Goal: Book appointment/travel/reservation

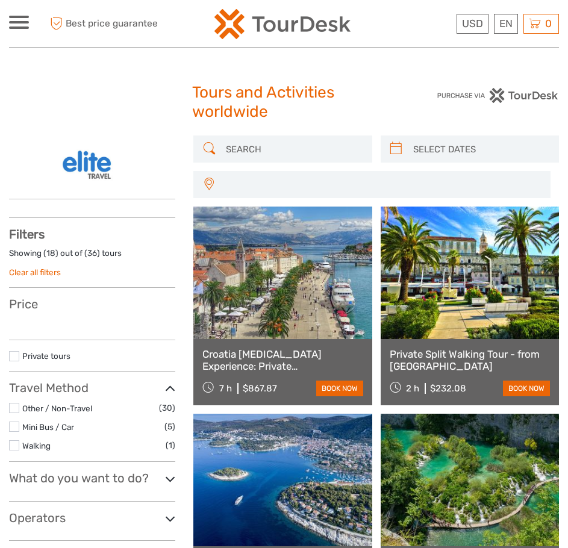
select select
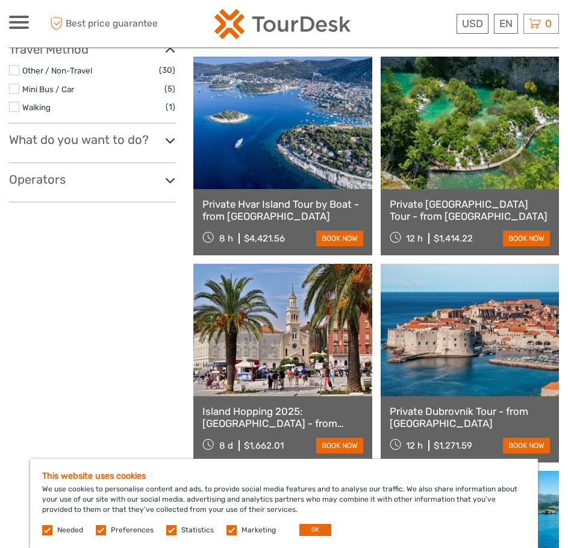
scroll to position [361, 0]
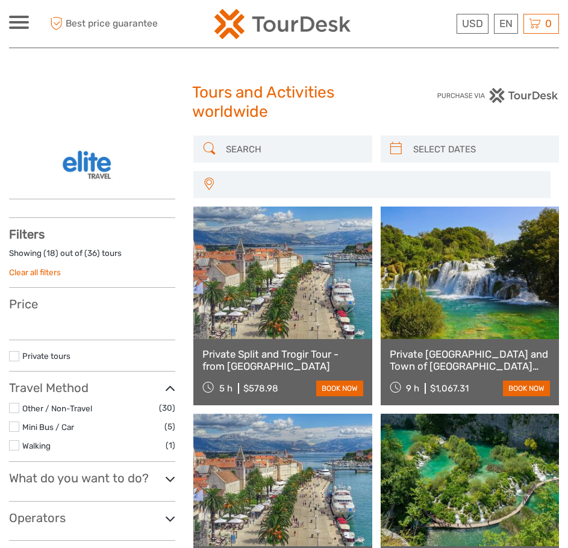
select select
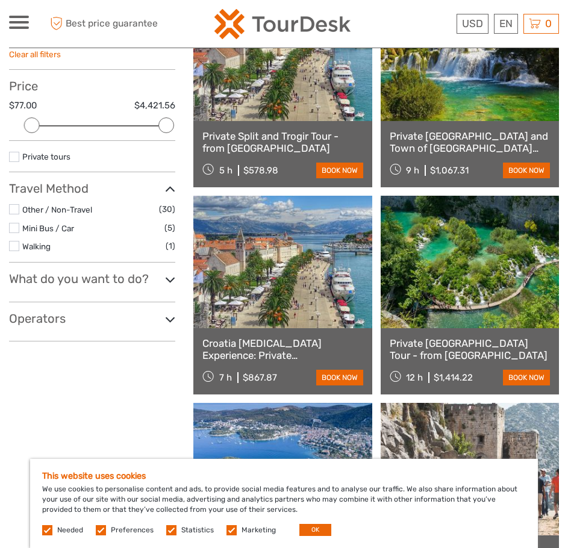
scroll to position [241, 0]
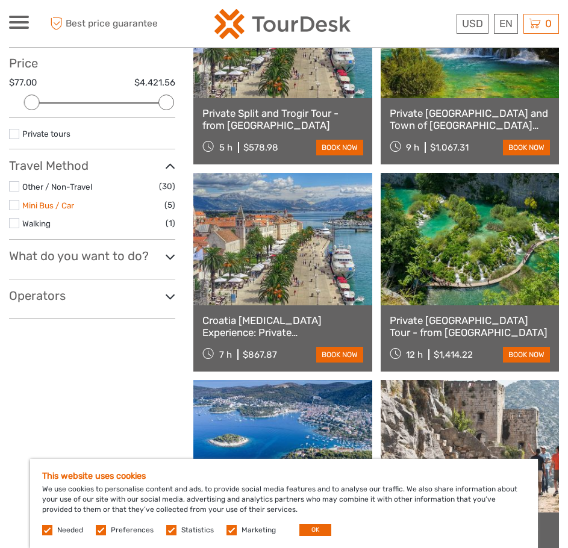
click at [49, 205] on link "Mini Bus / Car" at bounding box center [48, 205] width 52 height 10
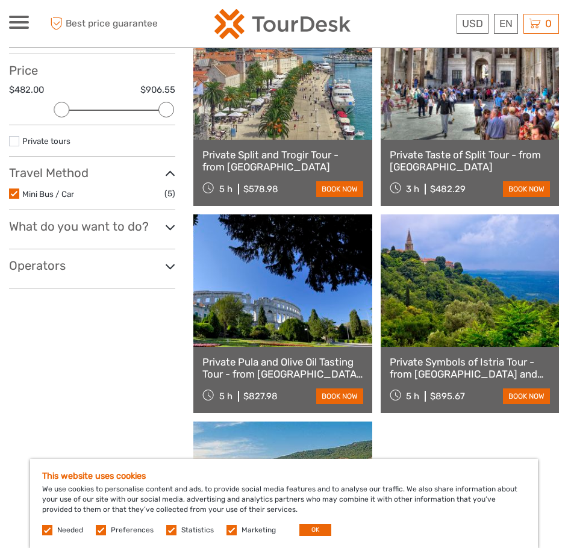
scroll to position [241, 0]
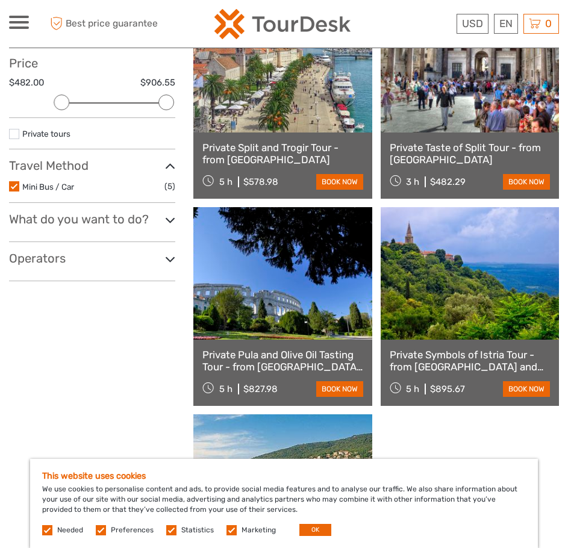
click at [157, 221] on h3 "What do you want to do?" at bounding box center [92, 219] width 166 height 14
click at [143, 248] on div "Filters Showing ( 5 ) out of ( 5 ) tours Clear all filters Price $482.00 $906.5…" at bounding box center [92, 133] width 166 height 295
click at [139, 255] on h3 "Operators" at bounding box center [92, 258] width 166 height 14
click at [139, 256] on h3 "Operators" at bounding box center [92, 258] width 166 height 14
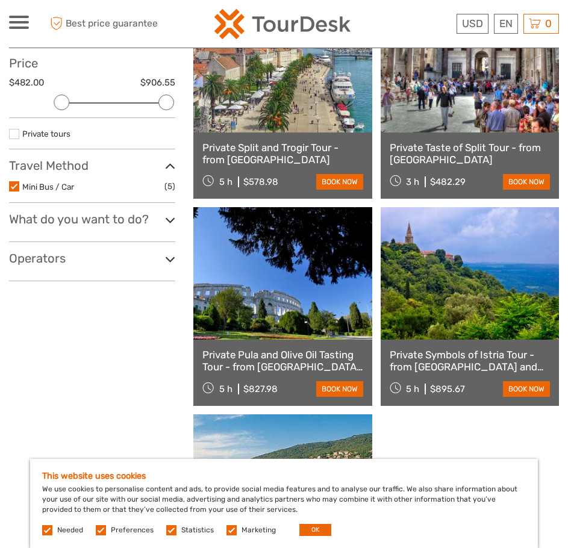
click at [158, 222] on h3 "What do you want to do?" at bounding box center [92, 219] width 166 height 14
click at [35, 311] on link "Show all" at bounding box center [24, 314] width 31 height 10
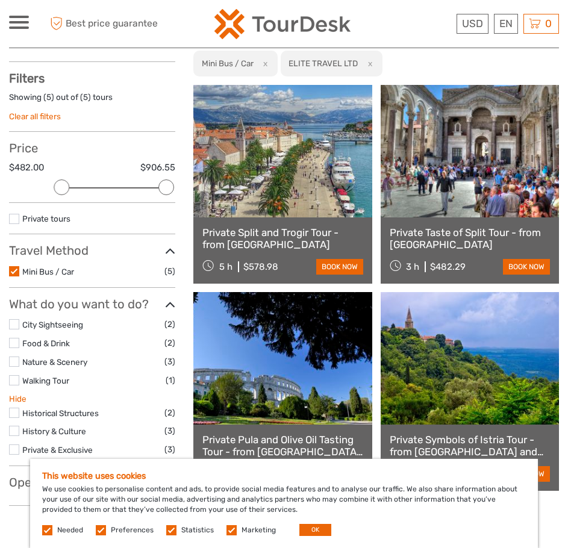
scroll to position [0, 0]
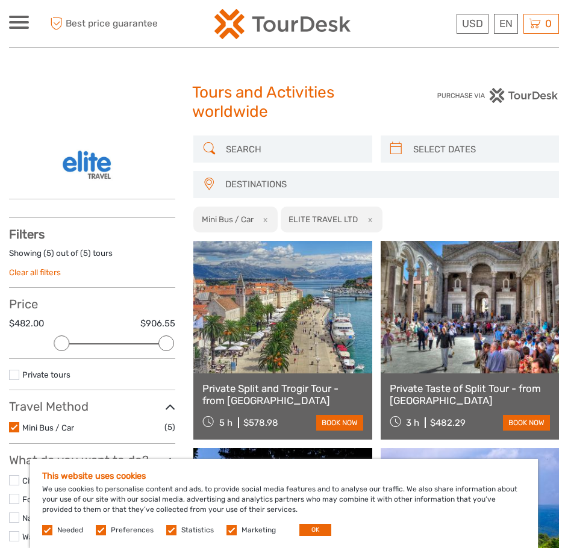
click at [267, 219] on button "x" at bounding box center [263, 219] width 16 height 13
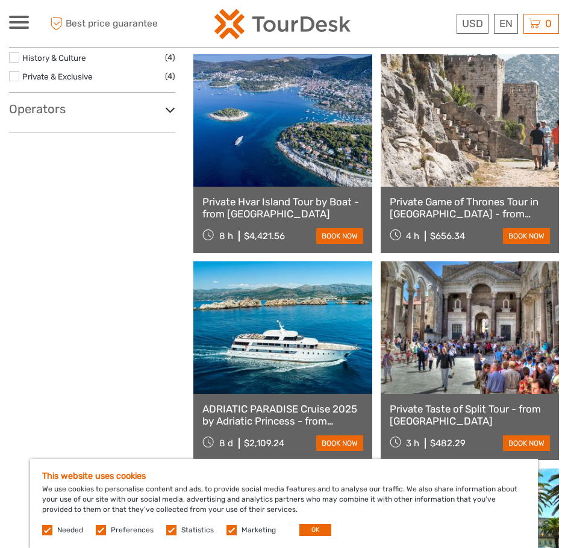
scroll to position [551, 0]
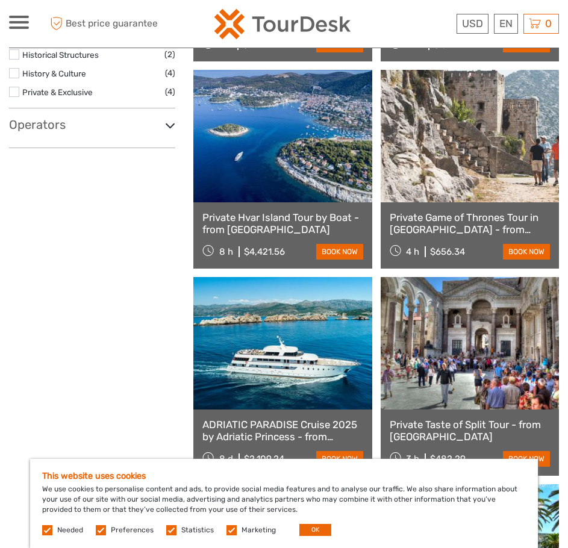
scroll to position [86, 0]
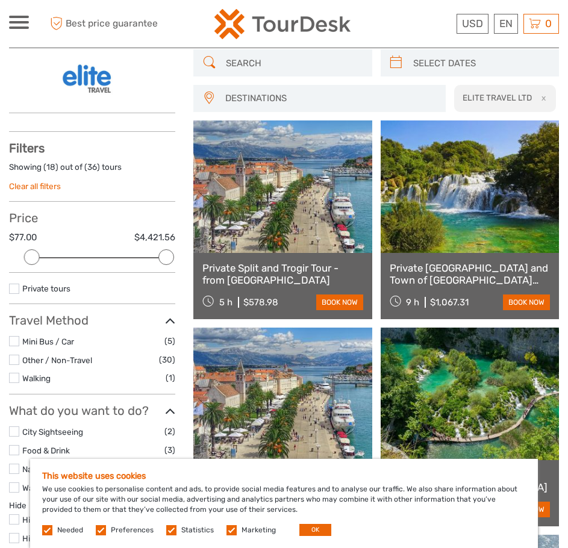
scroll to position [95, 0]
